Goal: Information Seeking & Learning: Learn about a topic

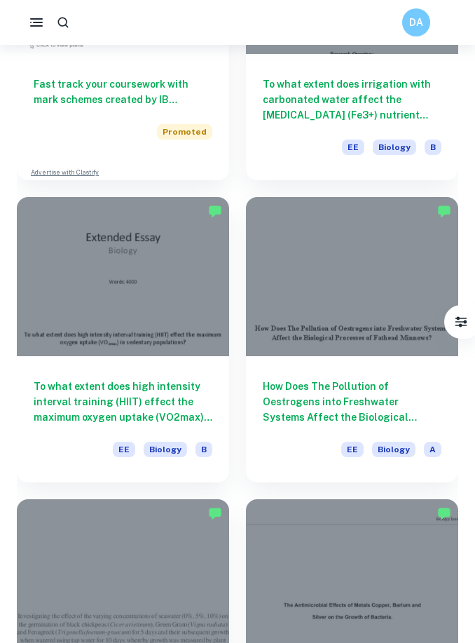
scroll to position [3624, 0]
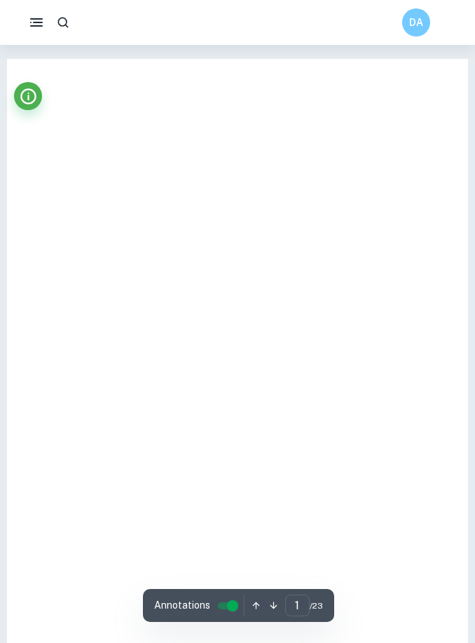
scroll to position [72, 0]
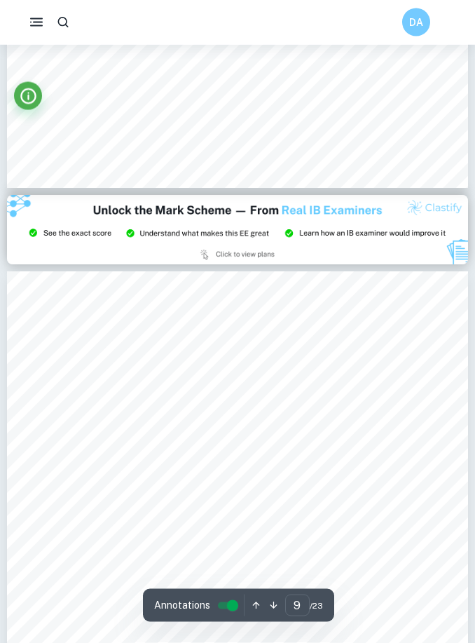
type input "8"
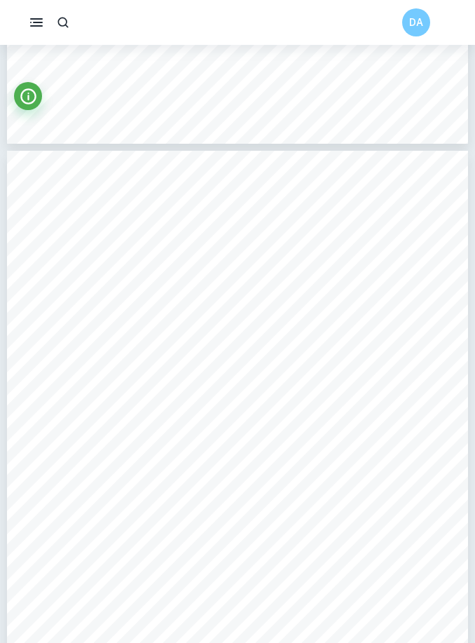
scroll to position [4636, 0]
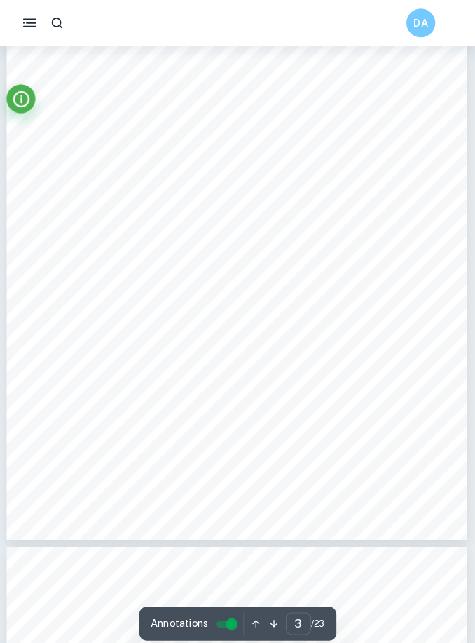
scroll to position [1435, 0]
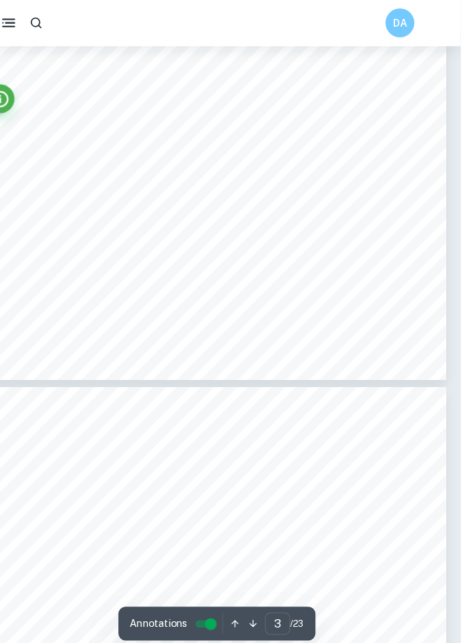
type input "4"
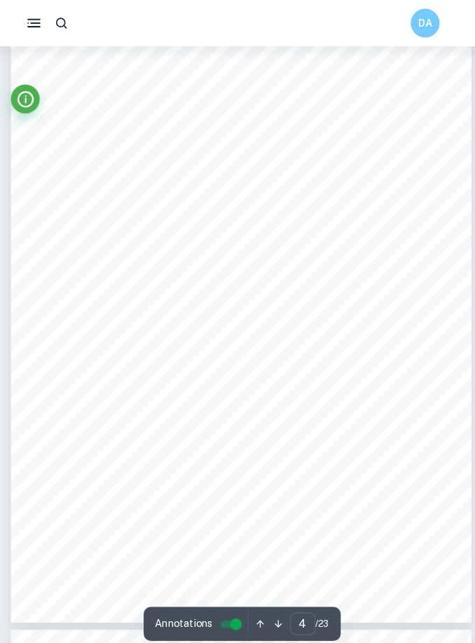
scroll to position [1963, 0]
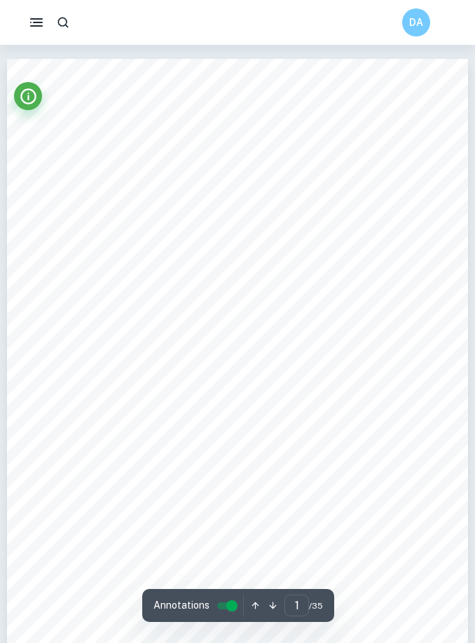
scroll to position [2, 0]
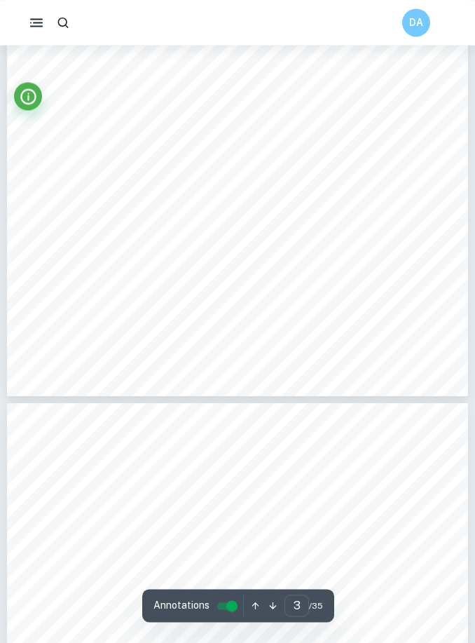
type input "4"
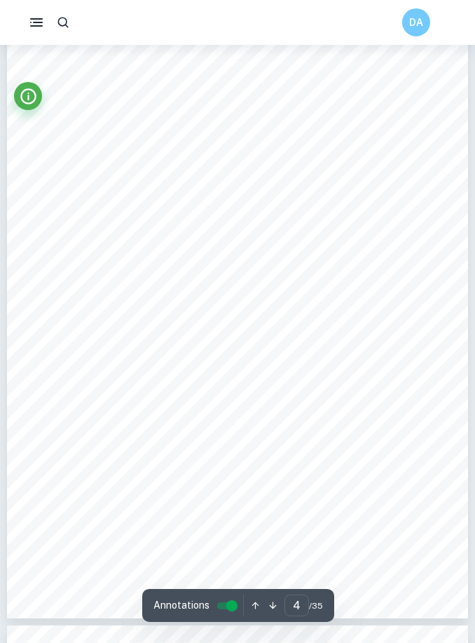
scroll to position [2210, 0]
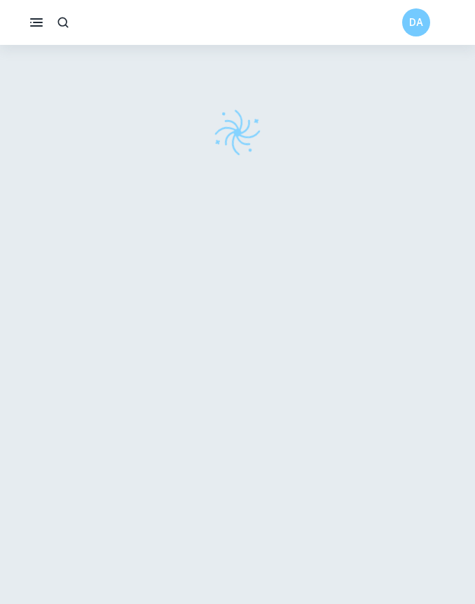
checkbox input "true"
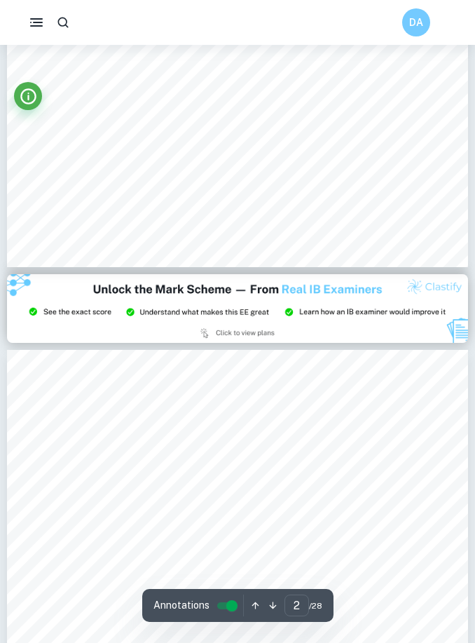
type input "3"
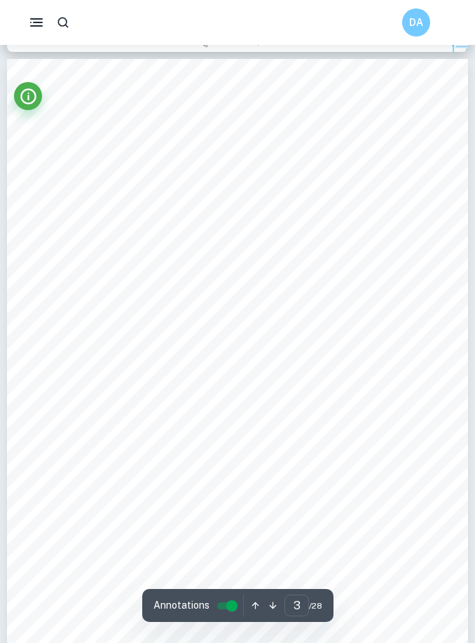
scroll to position [1514, 0]
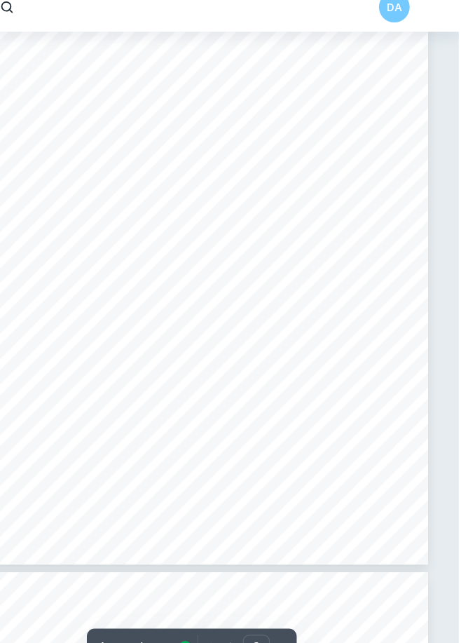
scroll to position [3067, 0]
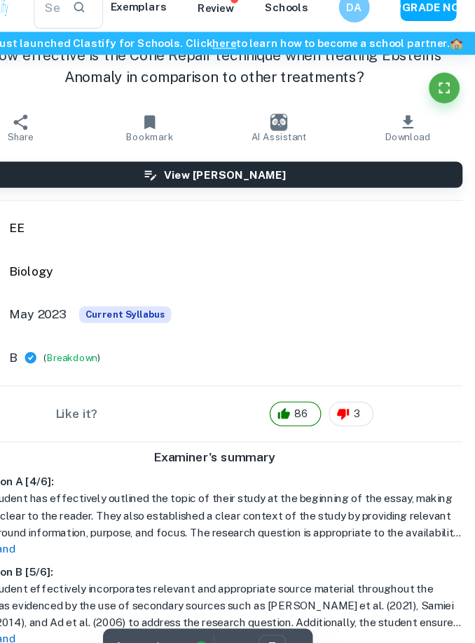
type input "4"
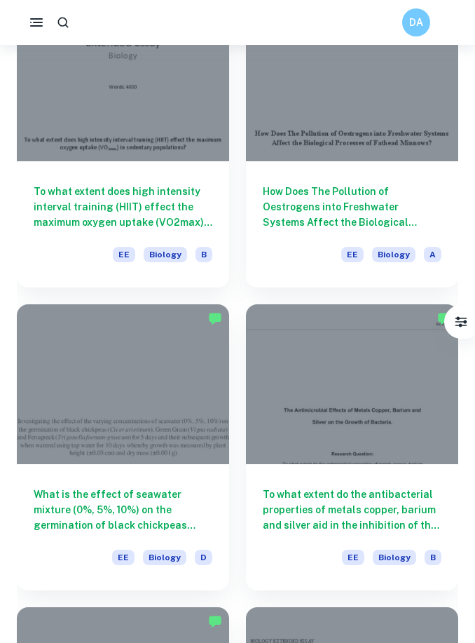
scroll to position [3849, 0]
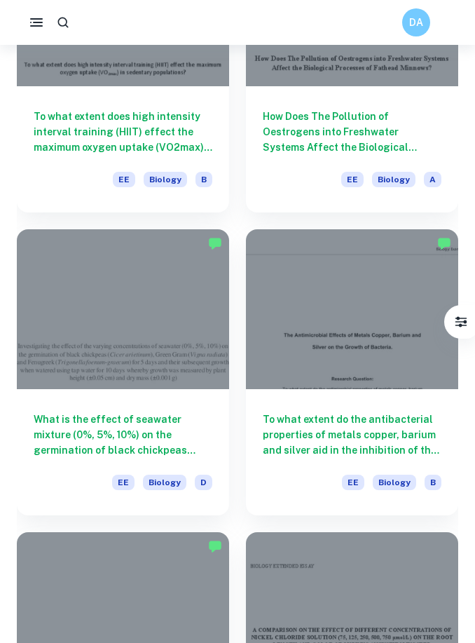
click at [51, 431] on h6 "What is the effect of seawater mixture (0%, 5%, 10%) on the germination of blac…" at bounding box center [123, 435] width 179 height 46
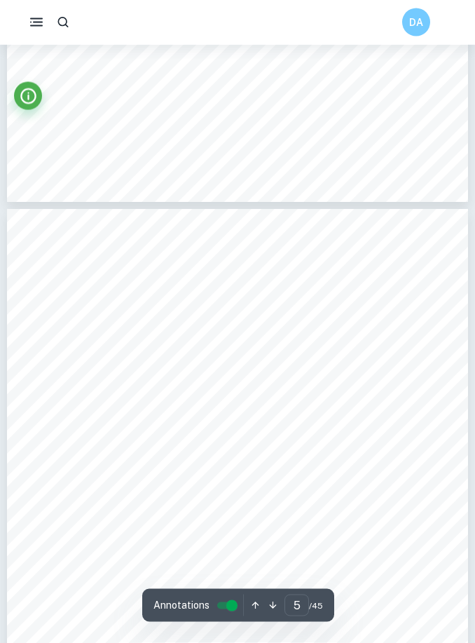
scroll to position [2641, 0]
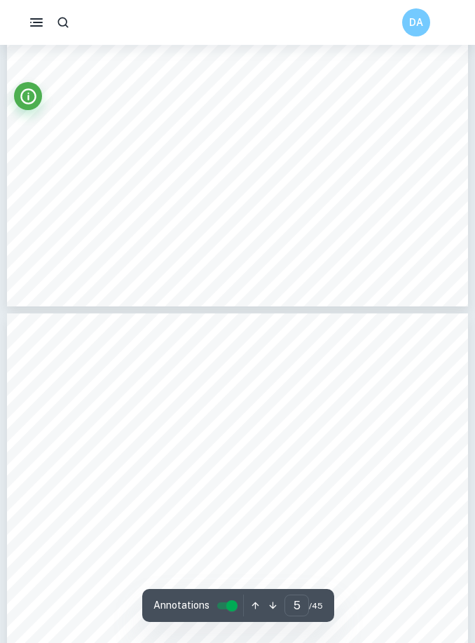
type input "4"
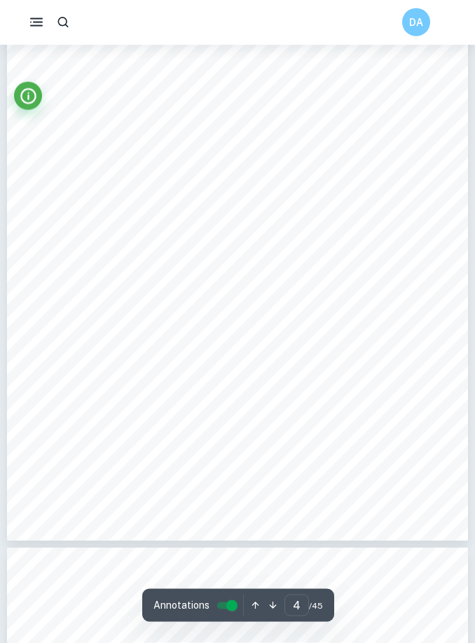
scroll to position [2239, 0]
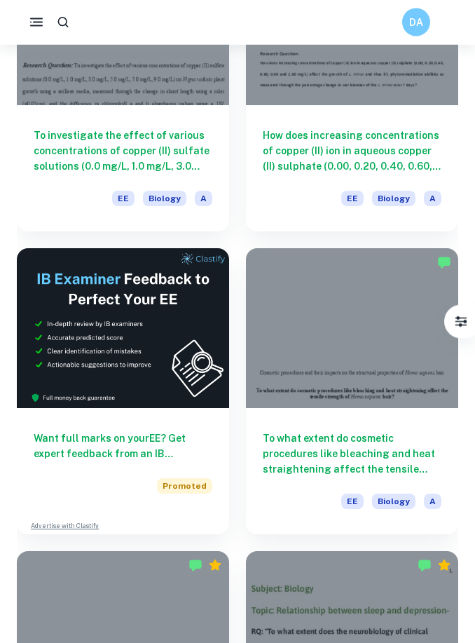
scroll to position [201, 0]
click at [295, 434] on h6 "To what extent do cosmetic procedures like bleaching and heat straightening aff…" at bounding box center [352, 454] width 179 height 46
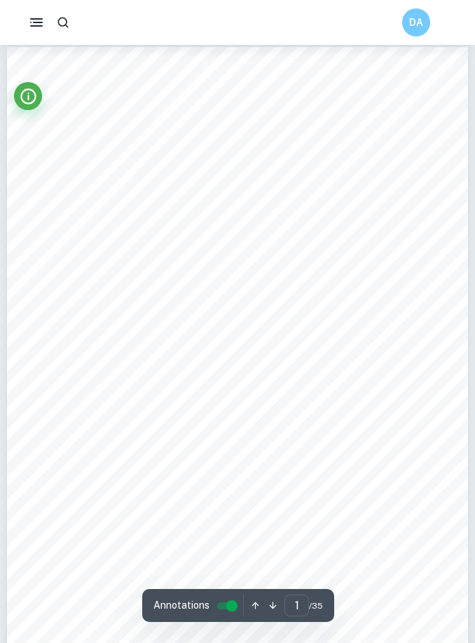
scroll to position [10, 0]
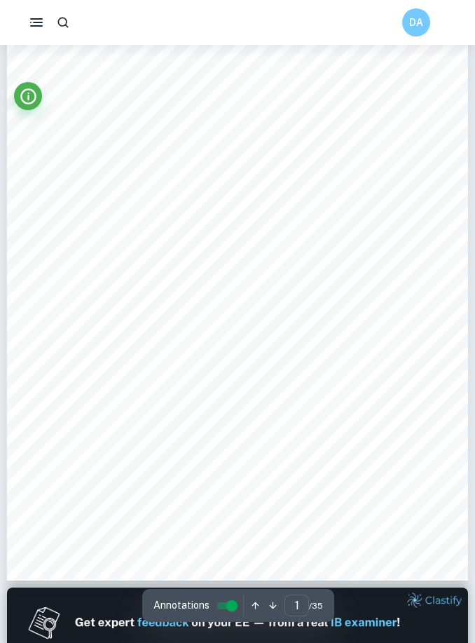
type input "3"
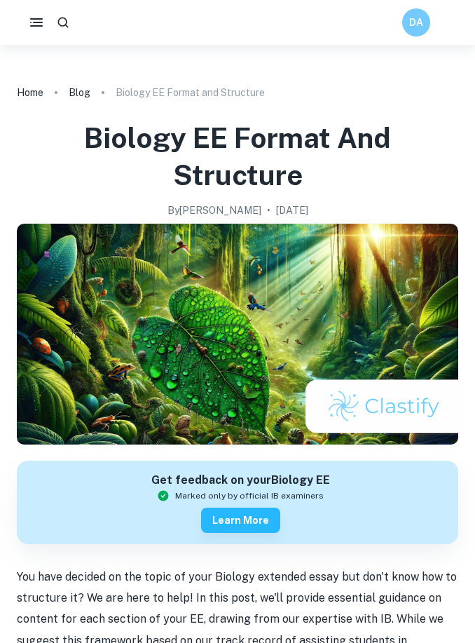
scroll to position [344, 0]
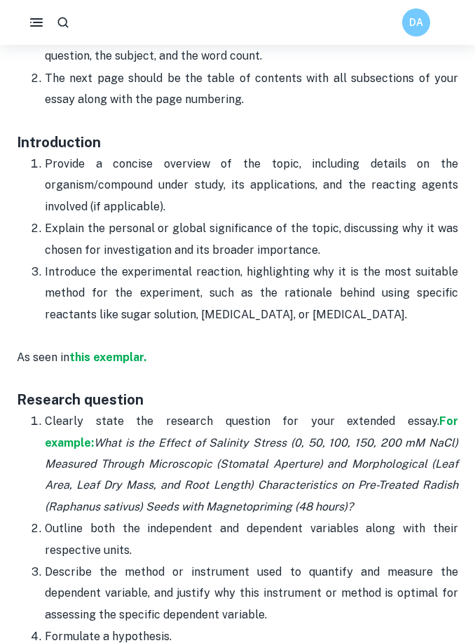
scroll to position [830, 0]
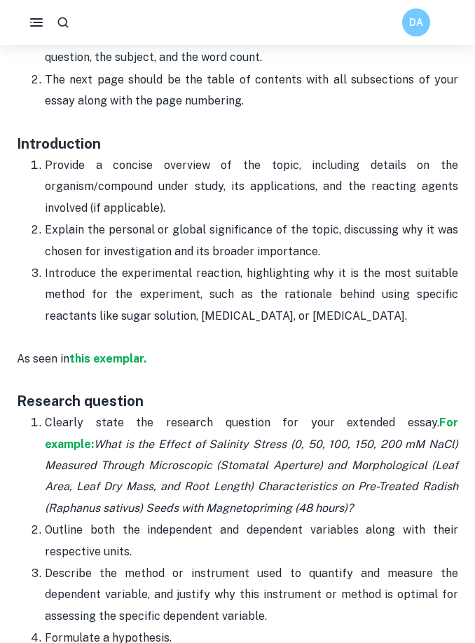
click at [380, 421] on strong "For example:" at bounding box center [252, 433] width 414 height 34
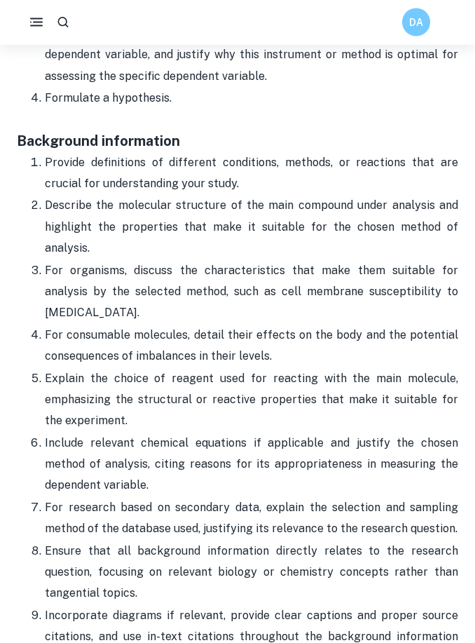
scroll to position [1445, 0]
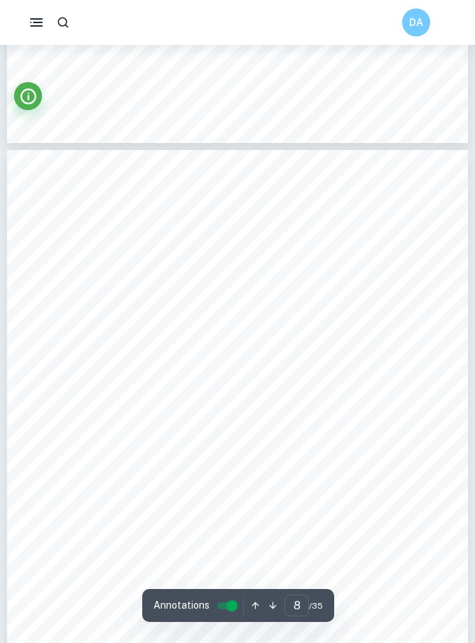
scroll to position [4664, 0]
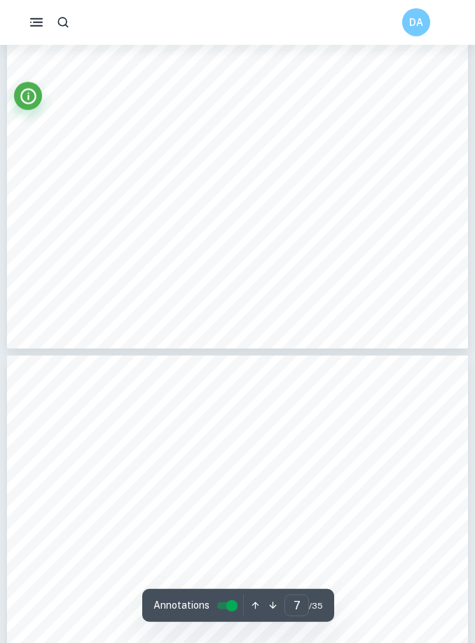
type input "6"
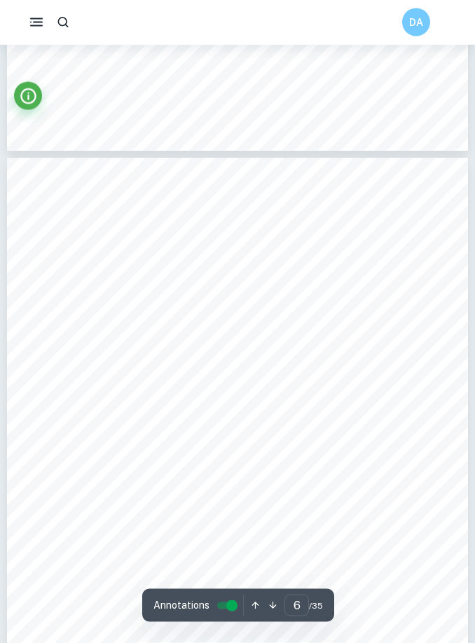
scroll to position [3346, 0]
